Goal: Transaction & Acquisition: Purchase product/service

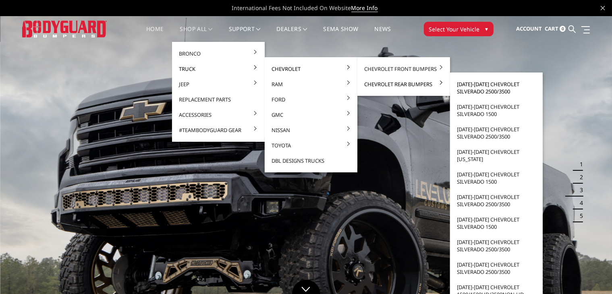
click at [501, 89] on link "[DATE]-[DATE] Chevrolet Silverado 2500/3500" at bounding box center [497, 88] width 86 height 23
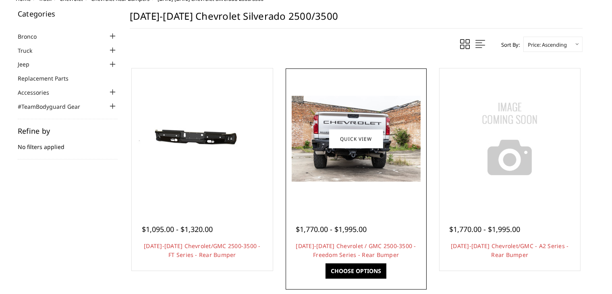
scroll to position [60, 0]
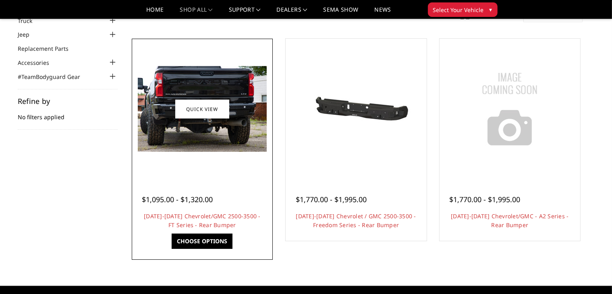
click at [181, 133] on img at bounding box center [202, 109] width 129 height 86
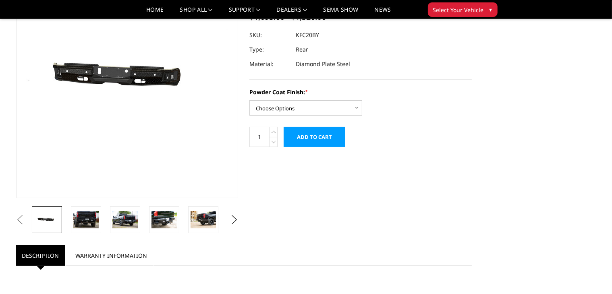
scroll to position [60, 0]
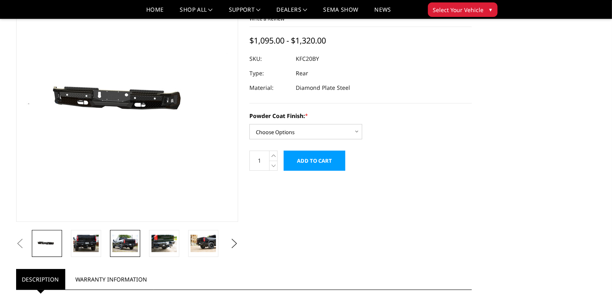
click at [124, 247] on img at bounding box center [124, 243] width 25 height 17
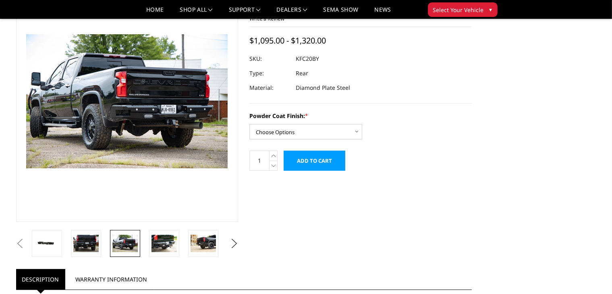
scroll to position [41, 0]
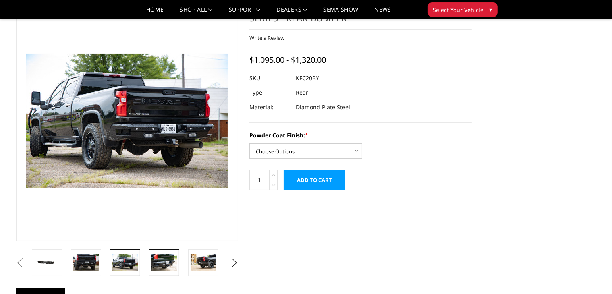
click at [164, 260] on img at bounding box center [164, 262] width 25 height 17
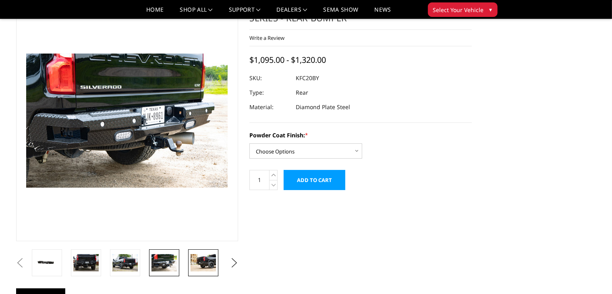
click at [202, 267] on img at bounding box center [203, 262] width 25 height 17
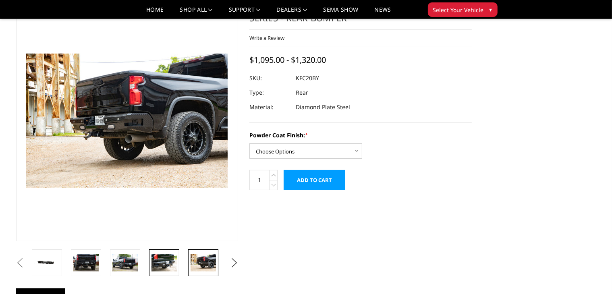
click at [163, 262] on img at bounding box center [164, 262] width 25 height 17
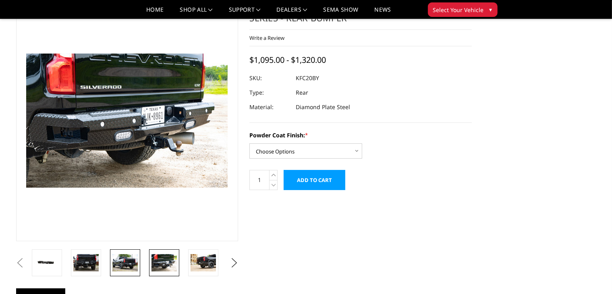
click at [126, 262] on img at bounding box center [124, 262] width 25 height 17
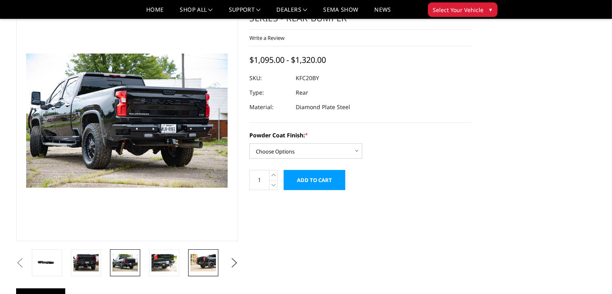
click at [201, 263] on img at bounding box center [203, 262] width 25 height 17
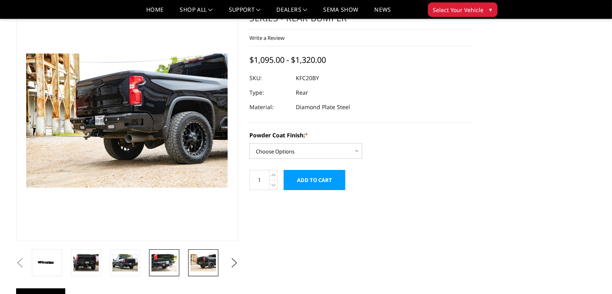
click at [165, 262] on img at bounding box center [164, 262] width 25 height 17
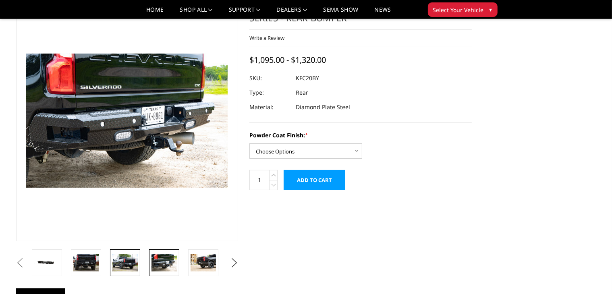
click at [134, 264] on img at bounding box center [124, 262] width 25 height 17
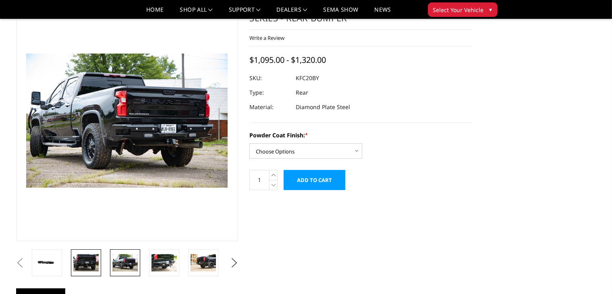
click at [87, 263] on img at bounding box center [85, 262] width 25 height 17
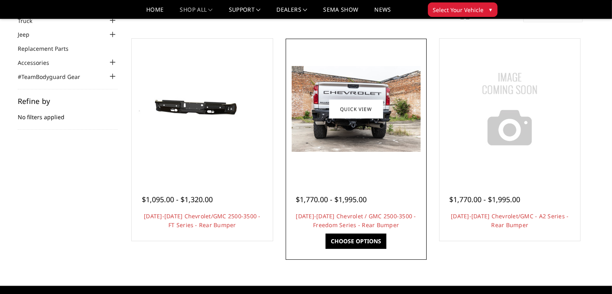
click at [352, 199] on span "$1,770.00 - $1,995.00" at bounding box center [331, 200] width 71 height 10
click at [353, 241] on link "Choose Options" at bounding box center [356, 241] width 61 height 15
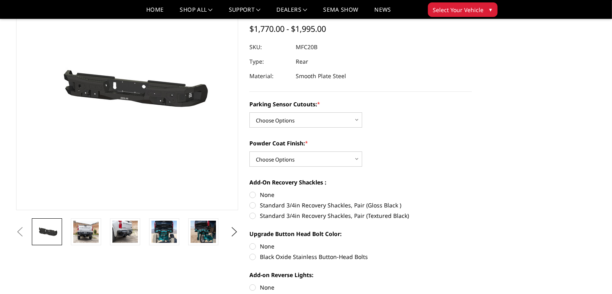
scroll to position [101, 0]
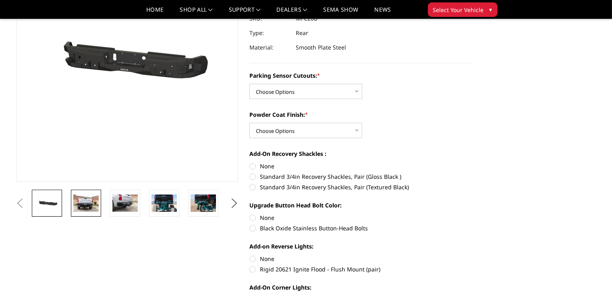
click at [90, 209] on img at bounding box center [85, 203] width 25 height 17
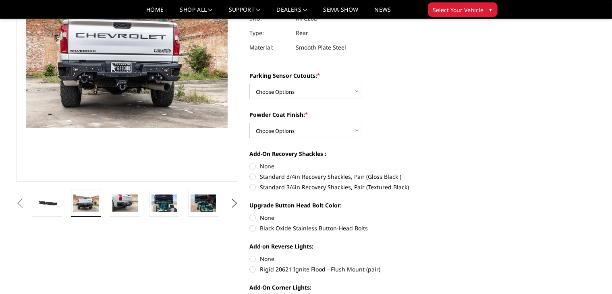
scroll to position [81, 0]
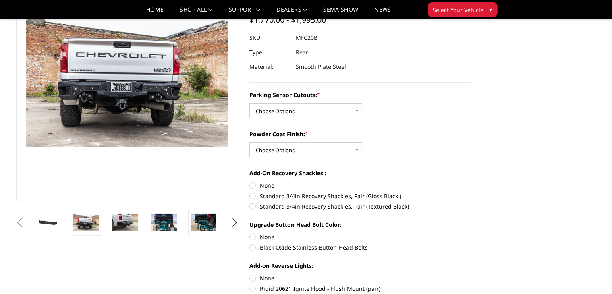
click at [126, 207] on section "Previous Next" at bounding box center [127, 97] width 234 height 277
click at [124, 220] on img at bounding box center [124, 222] width 25 height 17
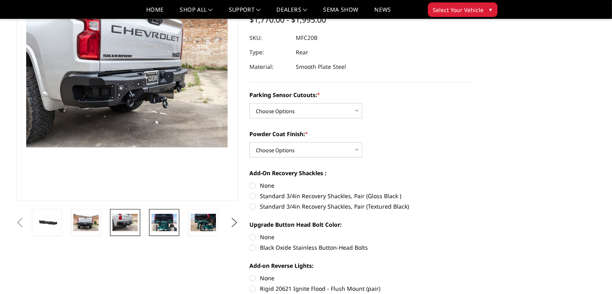
click at [165, 226] on img at bounding box center [164, 222] width 25 height 17
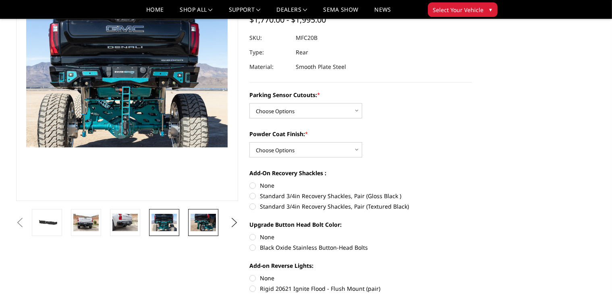
drag, startPoint x: 201, startPoint y: 225, endPoint x: 205, endPoint y: 227, distance: 4.2
click at [202, 225] on img at bounding box center [203, 222] width 25 height 17
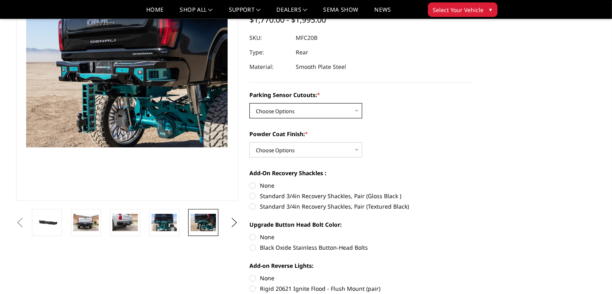
click at [356, 114] on select "Choose Options No - Without Parking Sensor Cutouts Yes - With Parking Sensor Cu…" at bounding box center [306, 110] width 113 height 15
select select "2869"
click at [250, 103] on select "Choose Options No - Without Parking Sensor Cutouts Yes - With Parking Sensor Cu…" at bounding box center [306, 110] width 113 height 15
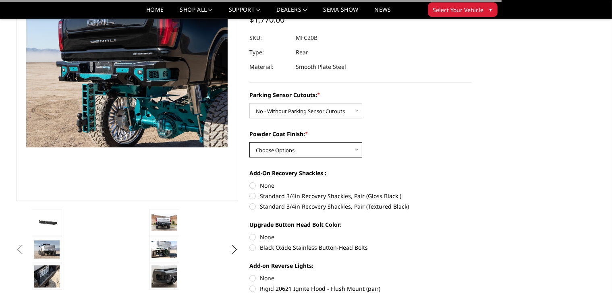
click at [341, 150] on select "Choose Options Bare Metal Texture Black Powder Coat" at bounding box center [306, 149] width 113 height 15
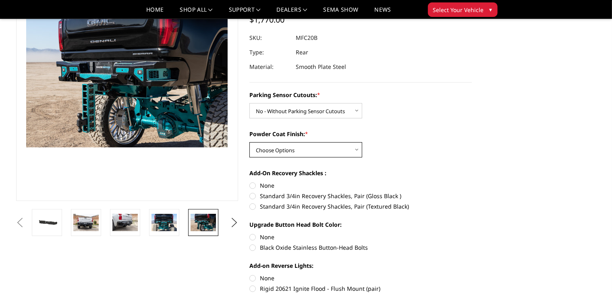
select select "2872"
click at [250, 142] on select "Choose Options Bare Metal Texture Black Powder Coat" at bounding box center [306, 149] width 113 height 15
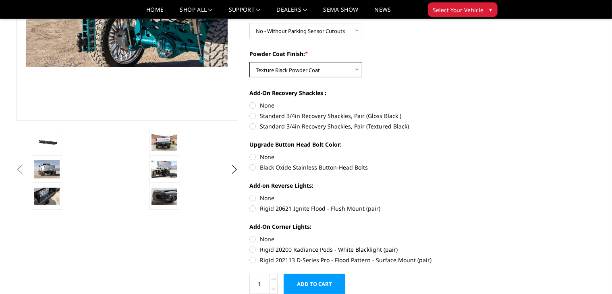
scroll to position [162, 0]
click at [254, 208] on label "Rigid 20621 Ignite Flood - Flush Mount (pair)" at bounding box center [361, 208] width 223 height 8
click at [472, 194] on input "Rigid 20621 Ignite Flood - Flush Mount (pair)" at bounding box center [472, 194] width 0 height 0
radio input "true"
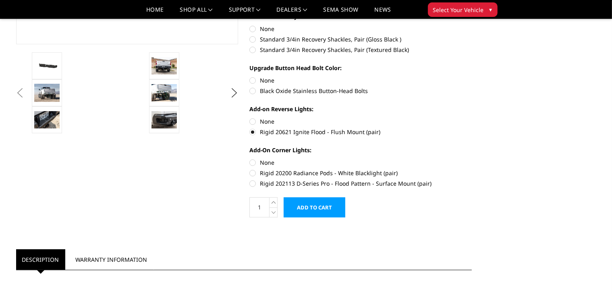
scroll to position [243, 0]
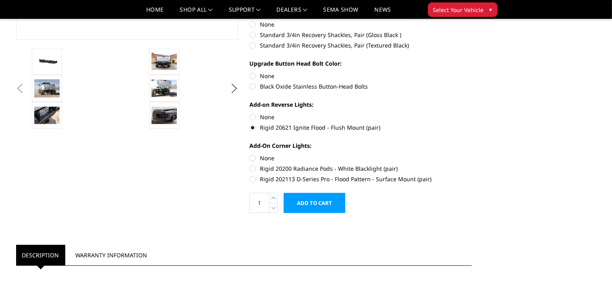
click at [253, 179] on label "Rigid 202113 D-Series Pro - Flood Pattern - Surface Mount (pair)" at bounding box center [361, 179] width 223 height 8
click at [472, 165] on input "Rigid 202113 D-Series Pro - Flood Pattern - Surface Mount (pair)" at bounding box center [472, 165] width 0 height 0
radio input "true"
click at [168, 114] on img at bounding box center [164, 115] width 25 height 17
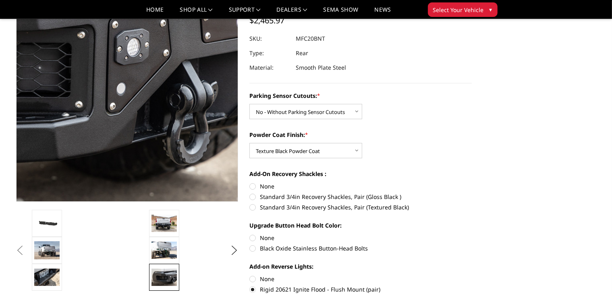
scroll to position [81, 0]
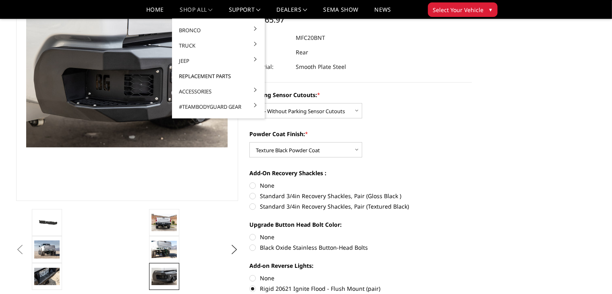
click at [206, 75] on link "Replacement Parts" at bounding box center [218, 76] width 86 height 15
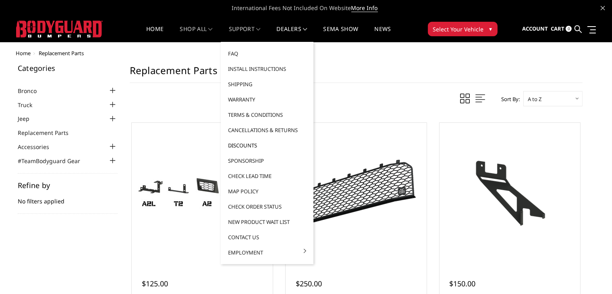
click at [250, 144] on link "Discounts" at bounding box center [267, 145] width 86 height 15
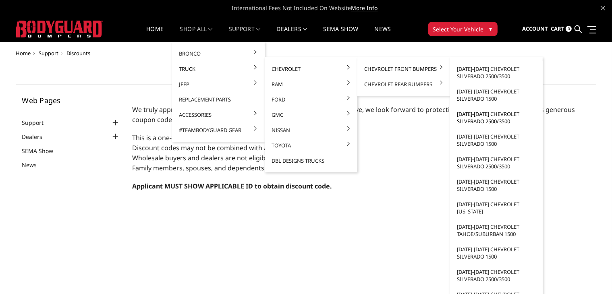
click at [490, 116] on link "[DATE]-[DATE] Chevrolet Silverado 2500/3500" at bounding box center [497, 117] width 86 height 23
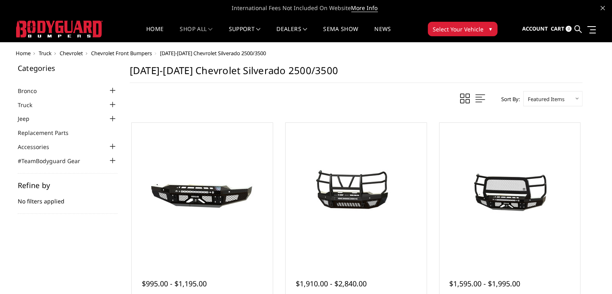
click at [114, 104] on div at bounding box center [113, 105] width 10 height 10
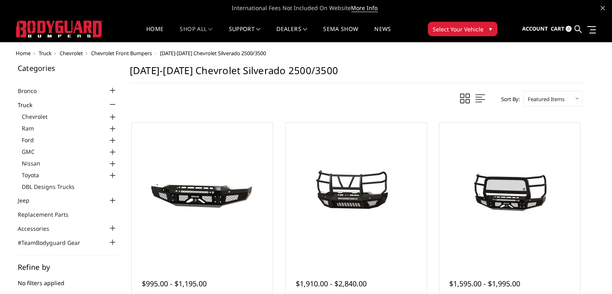
click at [114, 119] on div at bounding box center [113, 117] width 10 height 10
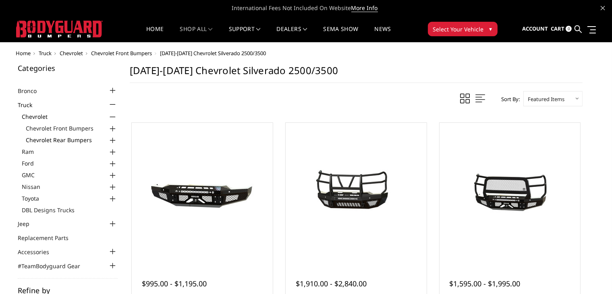
click at [81, 141] on link "Chevrolet Rear Bumpers" at bounding box center [72, 140] width 92 height 8
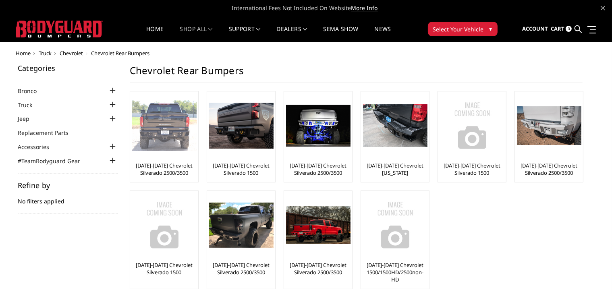
click at [171, 160] on div "[DATE]-[DATE] Chevrolet Silverado 2500/3500" at bounding box center [164, 137] width 64 height 87
click at [173, 143] on img at bounding box center [164, 125] width 65 height 51
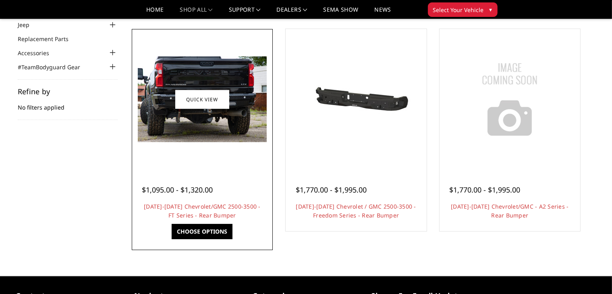
scroll to position [101, 0]
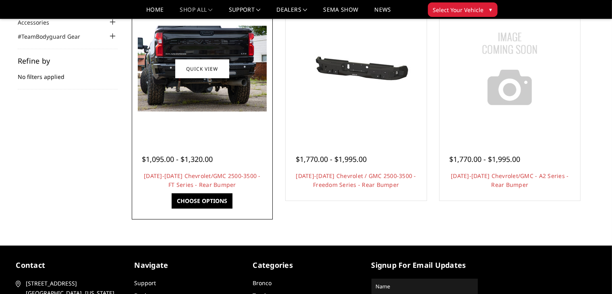
click at [192, 199] on link "Choose Options" at bounding box center [202, 201] width 61 height 15
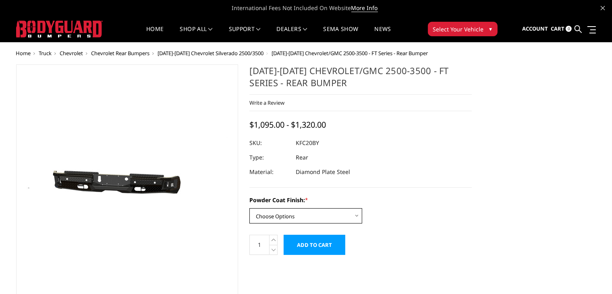
click at [276, 220] on select "Choose Options Bare Metal Gloss Black Powder Coat Textured Black Powder Coat" at bounding box center [306, 215] width 113 height 15
click at [250, 208] on select "Choose Options Bare Metal Gloss Black Powder Coat Textured Black Powder Coat" at bounding box center [306, 215] width 113 height 15
click at [337, 214] on select "Choose Options Bare Metal Gloss Black Powder Coat Textured Black Powder Coat" at bounding box center [306, 215] width 113 height 15
click at [250, 208] on select "Choose Options Bare Metal Gloss Black Powder Coat Textured Black Powder Coat" at bounding box center [306, 215] width 113 height 15
click at [342, 214] on select "Choose Options Bare Metal Gloss Black Powder Coat Textured Black Powder Coat" at bounding box center [306, 215] width 113 height 15
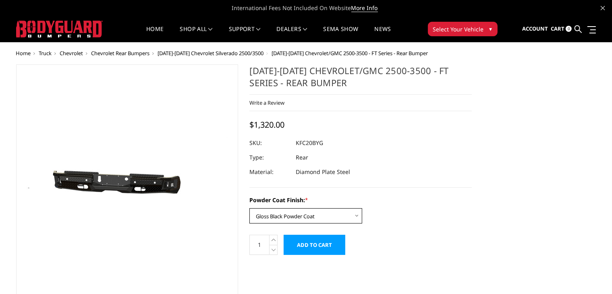
select select "3419"
click at [250, 208] on select "Choose Options Bare Metal Gloss Black Powder Coat Textured Black Powder Coat" at bounding box center [306, 215] width 113 height 15
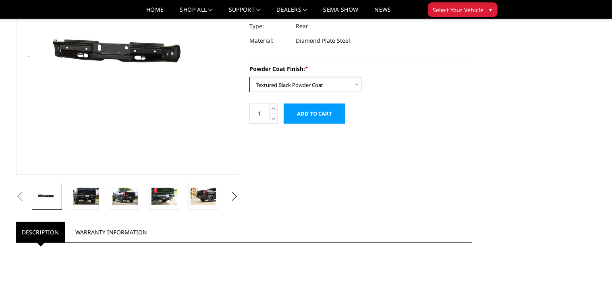
scroll to position [121, 0]
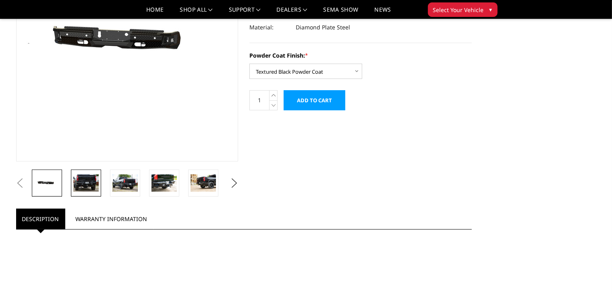
click at [86, 187] on img at bounding box center [85, 183] width 25 height 17
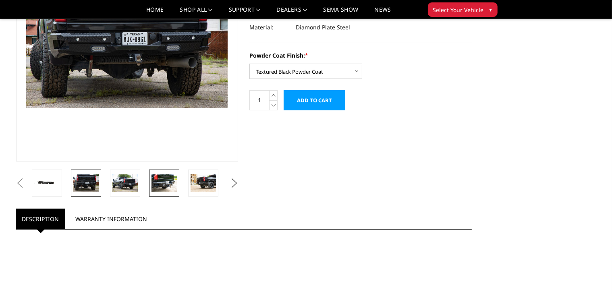
click at [172, 186] on img at bounding box center [164, 183] width 25 height 17
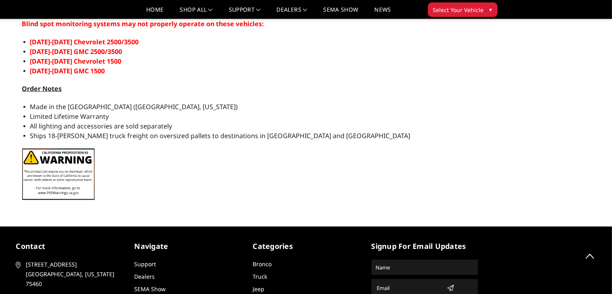
scroll to position [877, 0]
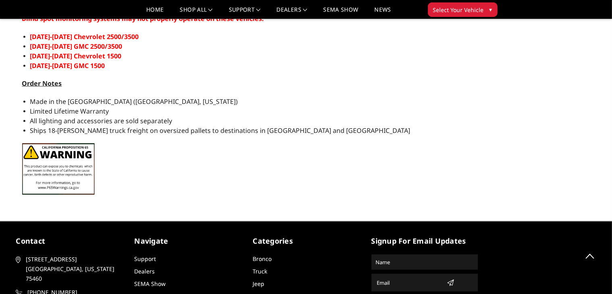
click at [492, 9] on span "▾" at bounding box center [491, 9] width 3 height 8
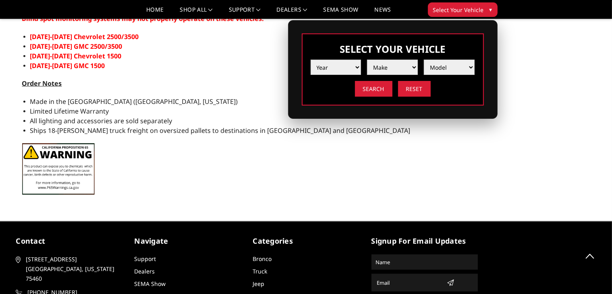
click at [353, 67] on select "Year 2025 2024 2023 2022 2021 2020 2019 2018 2017 2016 2015 2014 2013 2012 2011…" at bounding box center [336, 67] width 51 height 15
select select "yr_2022"
click at [311, 60] on select "Year 2025 2024 2023 2022 2021 2020 2019 2018 2017 2016 2015 2014 2013 2012 2011…" at bounding box center [336, 67] width 51 height 15
click at [400, 65] on select "Make Chevrolet Ford GMC Ram Toyota" at bounding box center [392, 67] width 51 height 15
select select "mk_chevrolet"
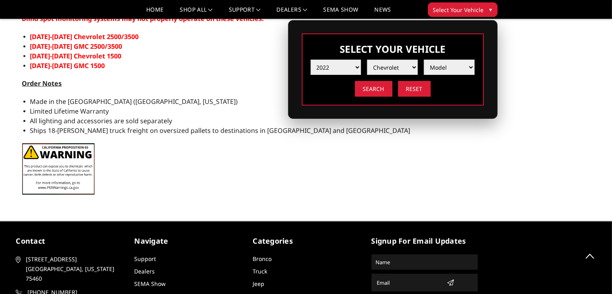
click at [367, 60] on select "Make Chevrolet Ford GMC Ram Toyota" at bounding box center [392, 67] width 51 height 15
click at [444, 62] on select "Model Silverado 1500 Silverado 2500 / 3500 Silverado 4500 / 5500 / 6500" at bounding box center [449, 67] width 51 height 15
select select "md_silverado-2500-3500"
click at [424, 60] on select "Model Silverado 1500 Silverado 2500 / 3500 Silverado 4500 / 5500 / 6500" at bounding box center [449, 67] width 51 height 15
click at [371, 90] on input "Search" at bounding box center [373, 89] width 37 height 16
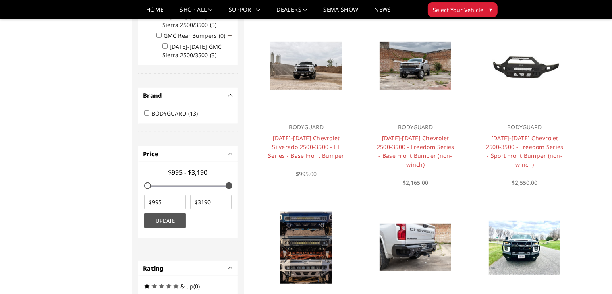
scroll to position [397, 0]
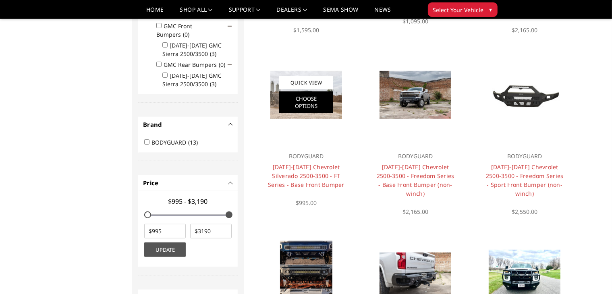
click at [314, 101] on link "Choose Options" at bounding box center [306, 103] width 54 height 22
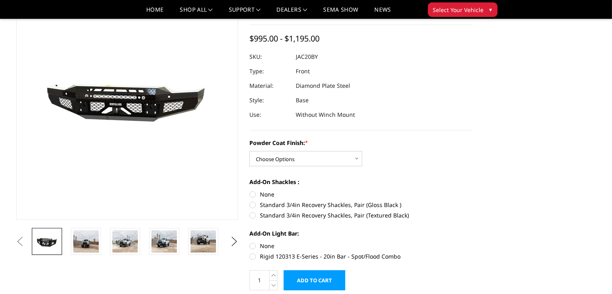
scroll to position [101, 0]
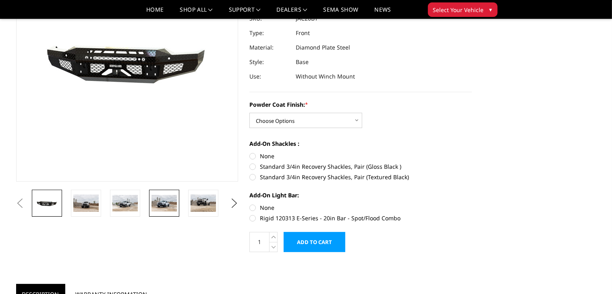
click at [156, 202] on img at bounding box center [164, 203] width 25 height 17
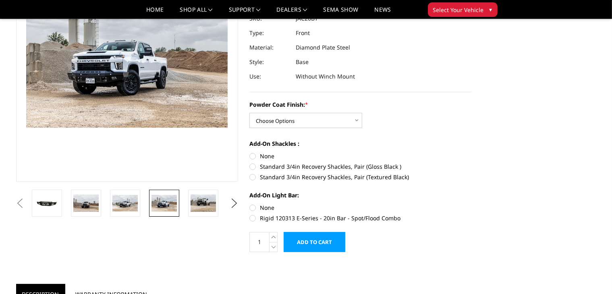
scroll to position [79, 0]
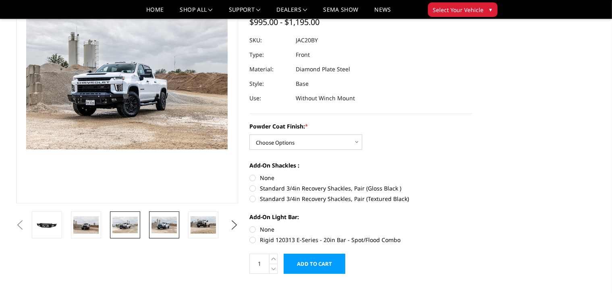
click at [124, 226] on img at bounding box center [124, 225] width 25 height 17
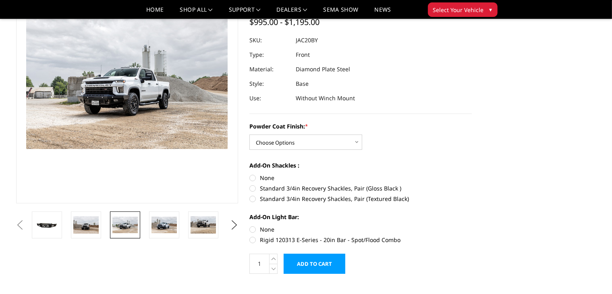
scroll to position [80, 0]
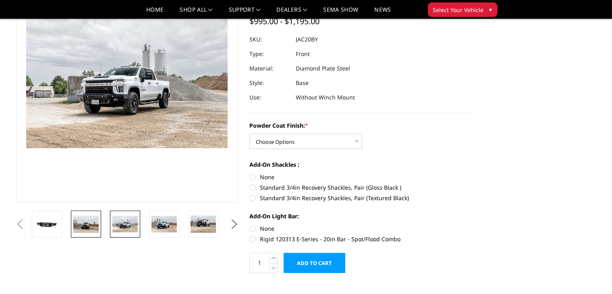
click at [91, 227] on img at bounding box center [85, 224] width 25 height 17
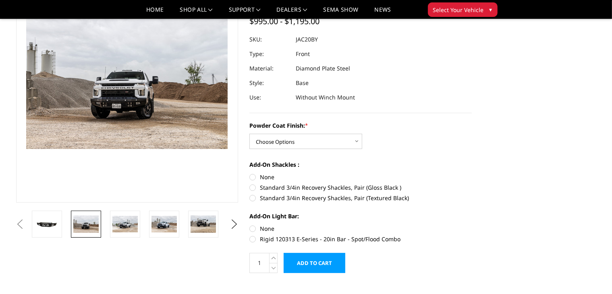
scroll to position [79, 0]
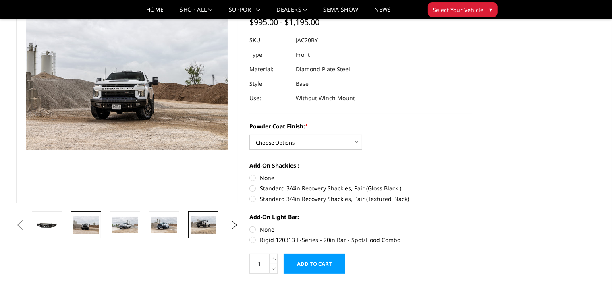
click at [203, 228] on img at bounding box center [203, 225] width 25 height 17
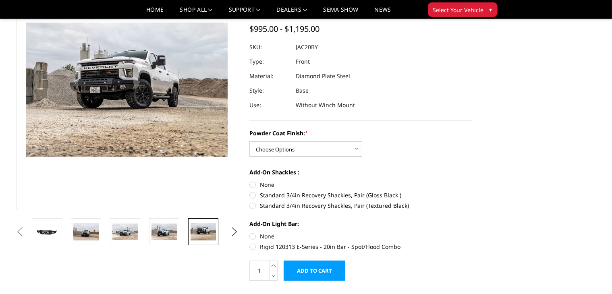
scroll to position [69, 0]
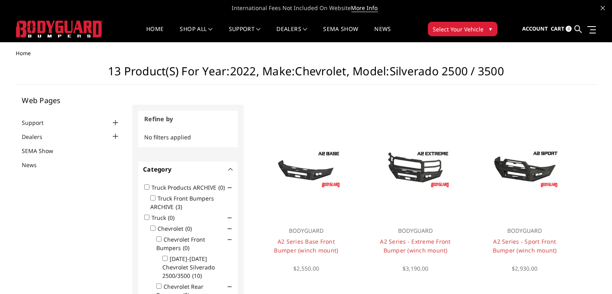
drag, startPoint x: 68, startPoint y: 31, endPoint x: 77, endPoint y: 30, distance: 9.4
click at [69, 31] on img at bounding box center [59, 29] width 87 height 17
